Goal: Check status: Check status

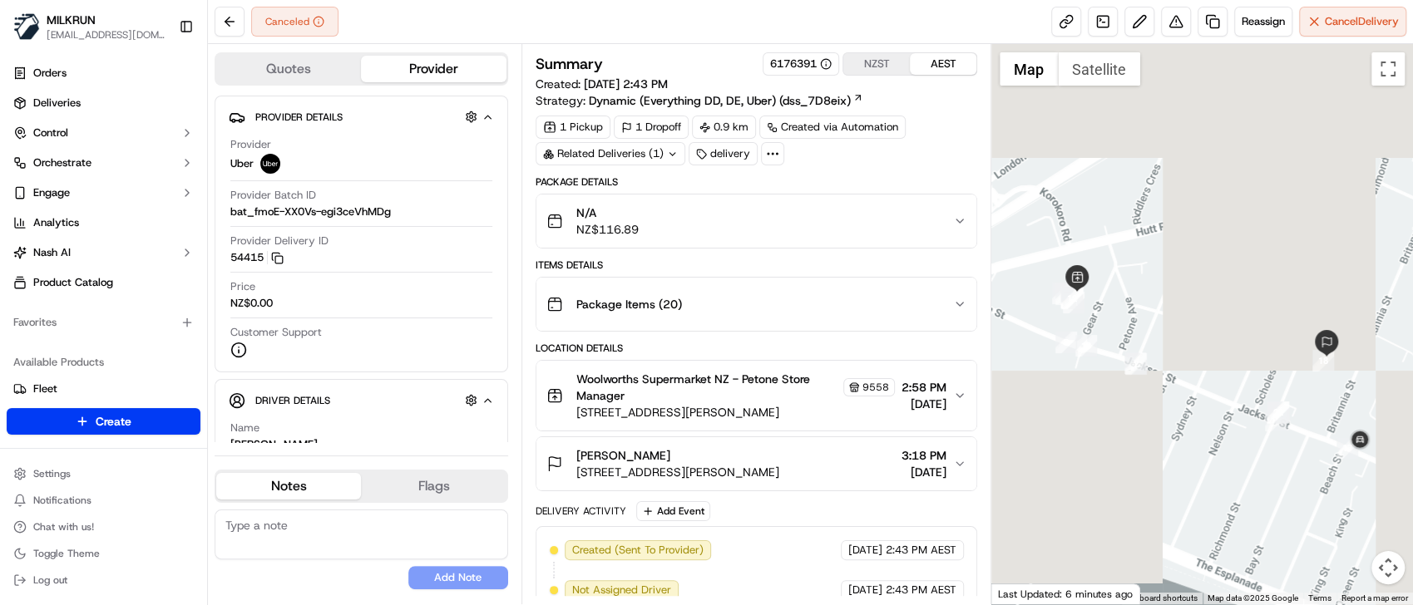
scroll to position [215, 0]
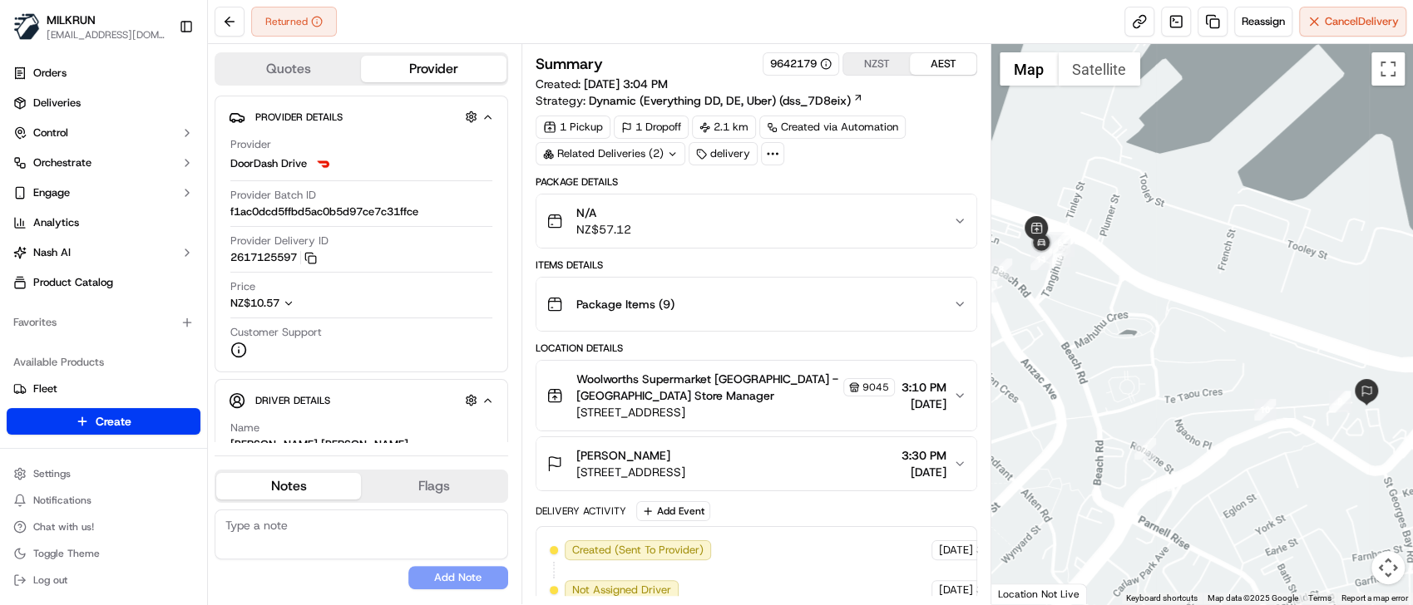
click at [685, 466] on span "[STREET_ADDRESS]" at bounding box center [630, 472] width 109 height 17
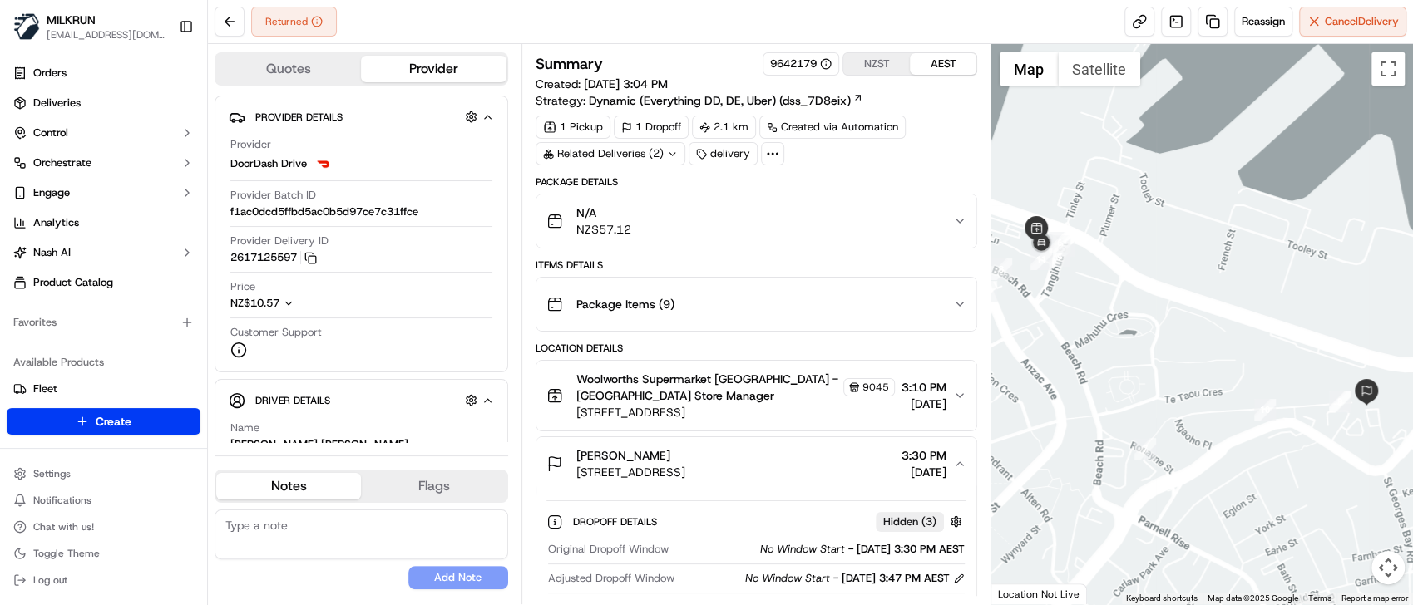
click at [798, 224] on div "N/A NZ$57.12" at bounding box center [749, 221] width 407 height 33
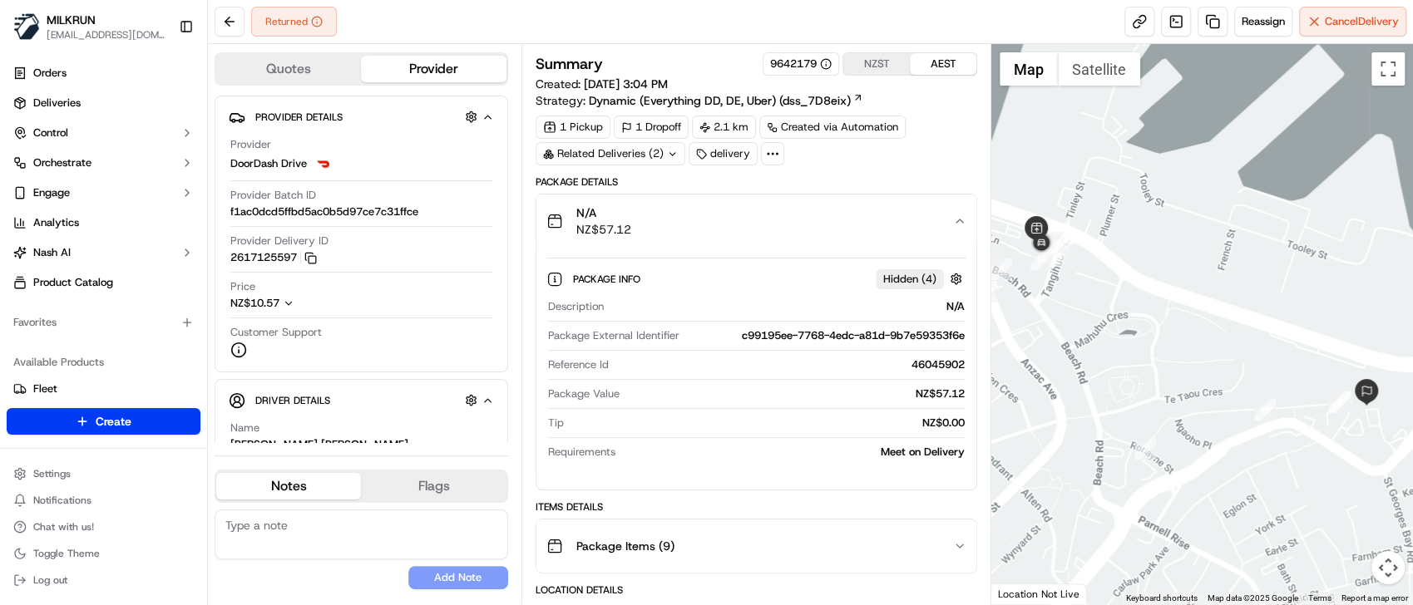
click at [798, 224] on div "N/A NZ$57.12" at bounding box center [749, 221] width 407 height 33
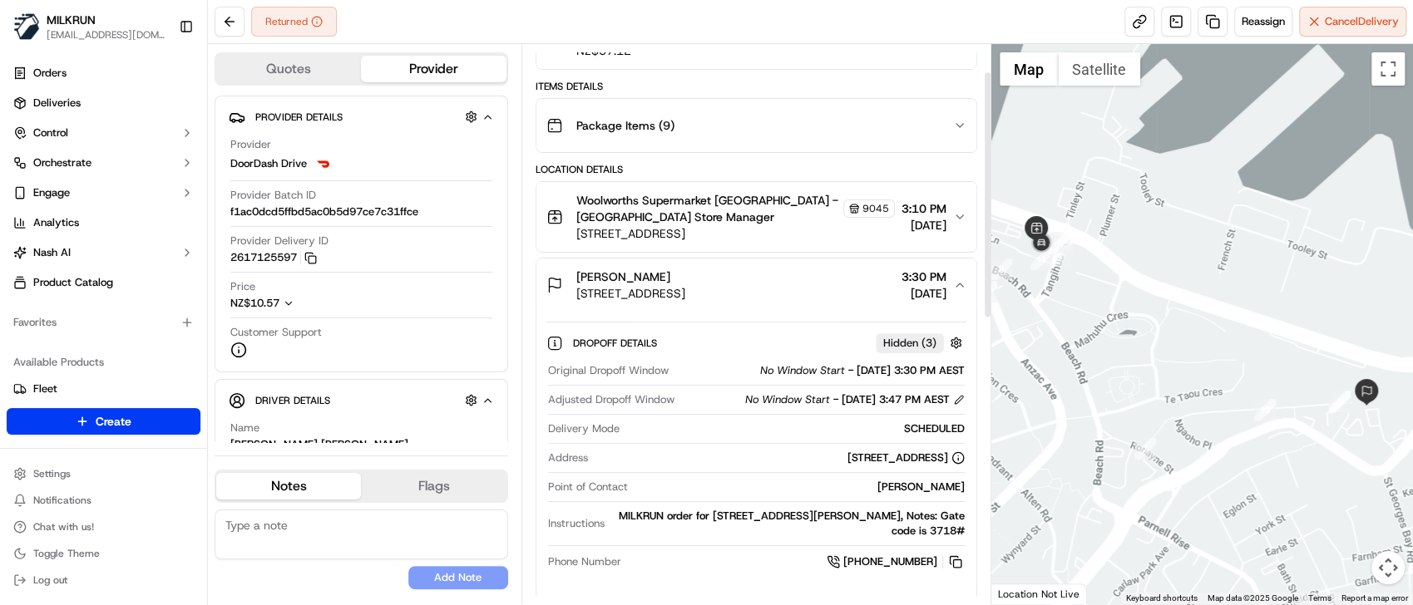
scroll to position [185, 0]
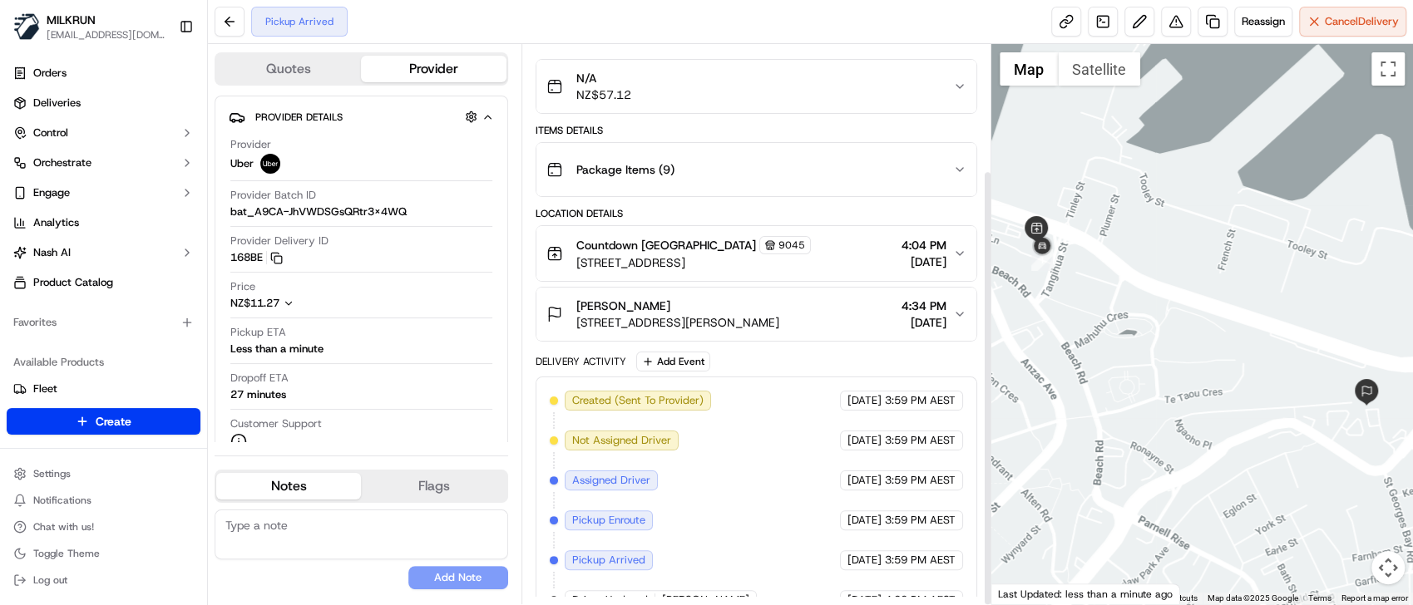
scroll to position [161, 0]
